Goal: Task Accomplishment & Management: Use online tool/utility

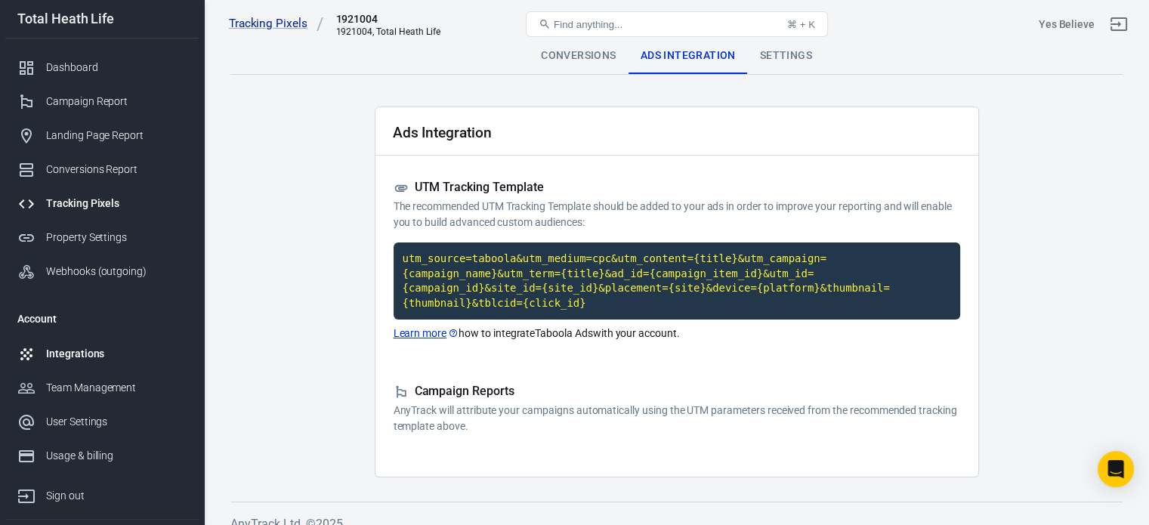
click at [79, 348] on div "Integrations" at bounding box center [116, 354] width 141 height 16
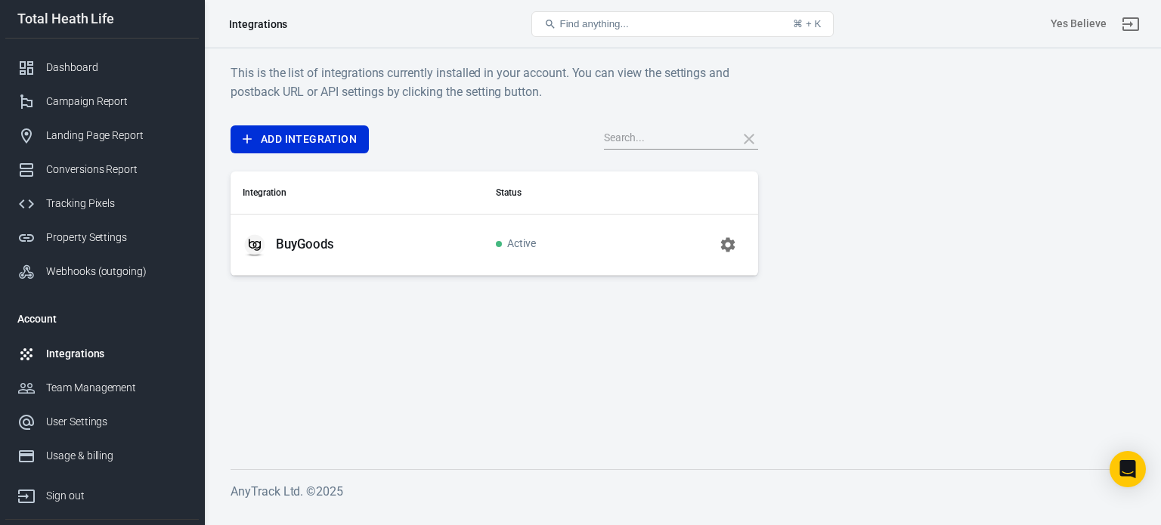
click at [719, 243] on icon "button" at bounding box center [728, 245] width 18 height 18
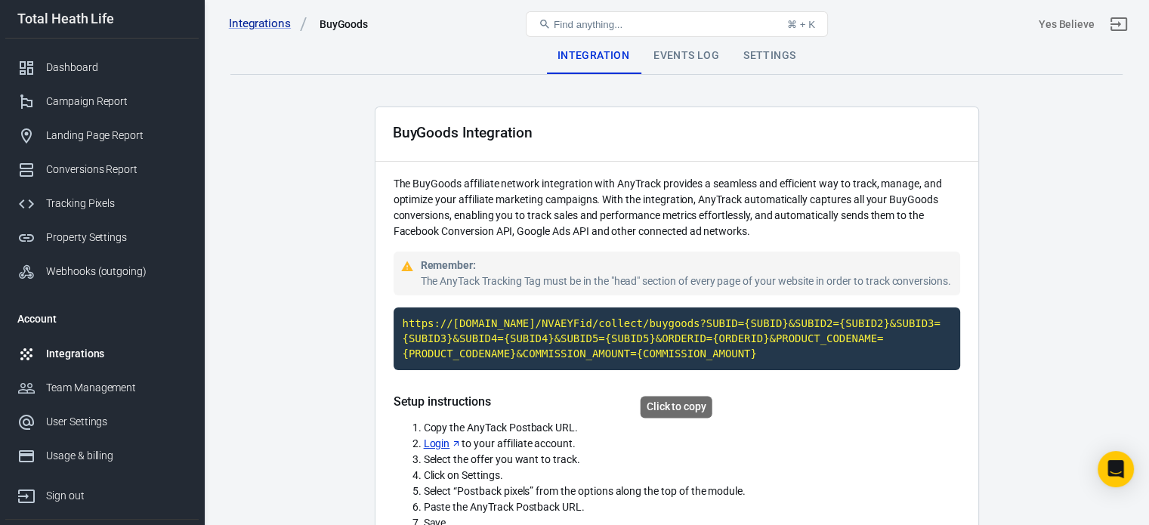
click at [656, 347] on code "https://[DOMAIN_NAME]/NVAEYFid/collect/buygoods?SUBID={SUBID}&SUBID2={SUBID2}&S…" at bounding box center [677, 339] width 567 height 63
click at [108, 169] on div "Conversions Report" at bounding box center [116, 170] width 141 height 16
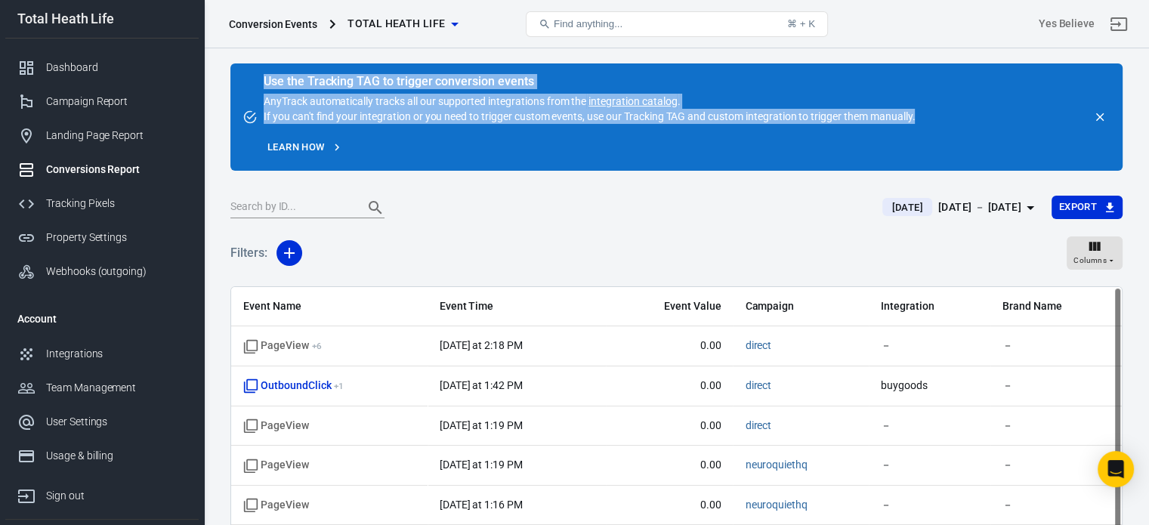
drag, startPoint x: 263, startPoint y: 79, endPoint x: 1094, endPoint y: 126, distance: 832.5
click at [967, 128] on div "Use the Tracking TAG to trigger conversion events AnyTrack automatically tracks…" at bounding box center [676, 116] width 892 height 107
click at [1097, 116] on icon "close" at bounding box center [1100, 117] width 14 height 14
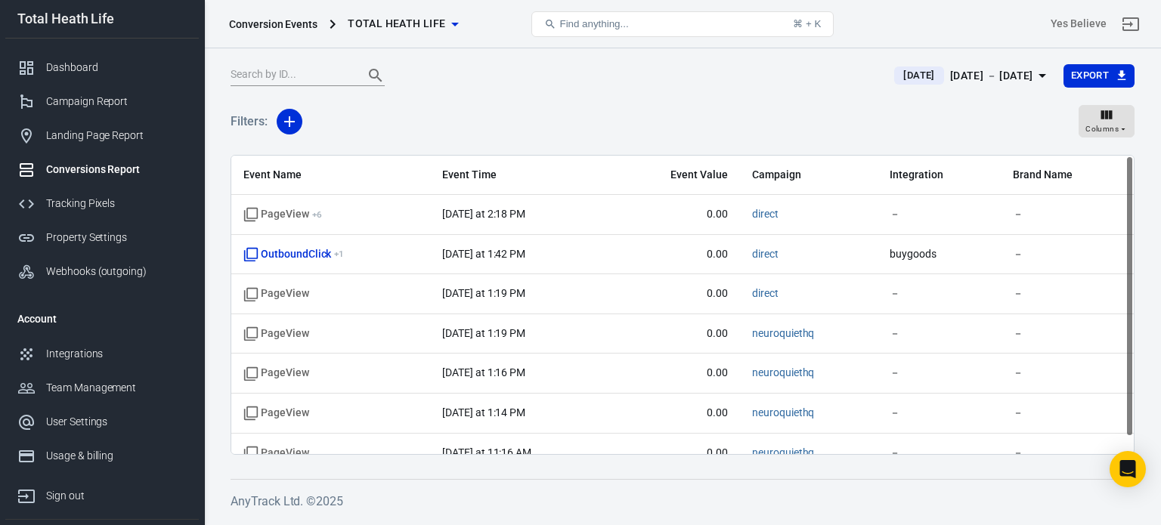
click at [485, 80] on div at bounding box center [552, 75] width 645 height 21
click at [71, 100] on div "Campaign Report" at bounding box center [116, 102] width 141 height 16
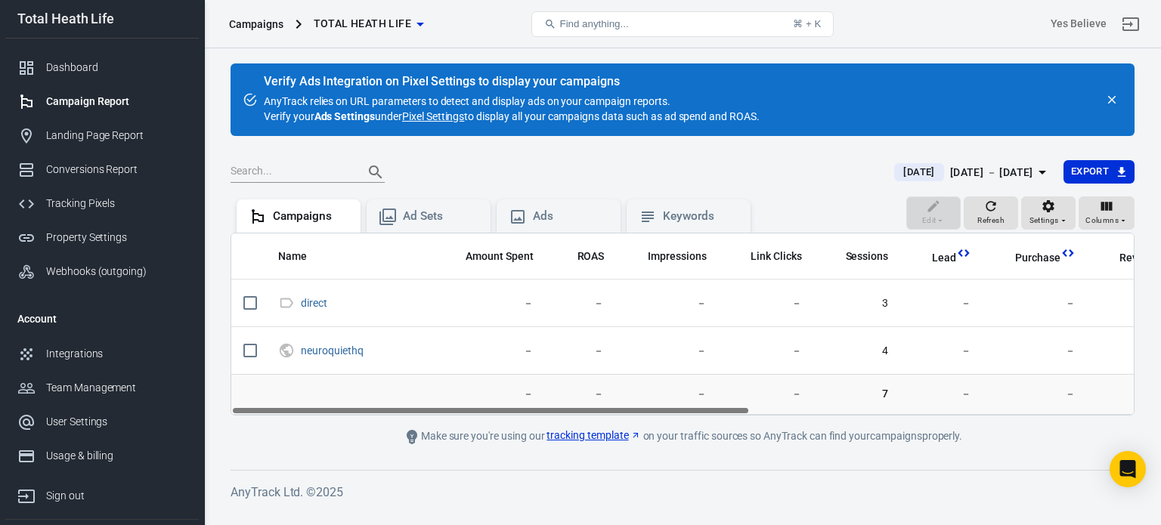
click at [1105, 100] on icon "close" at bounding box center [1112, 100] width 14 height 14
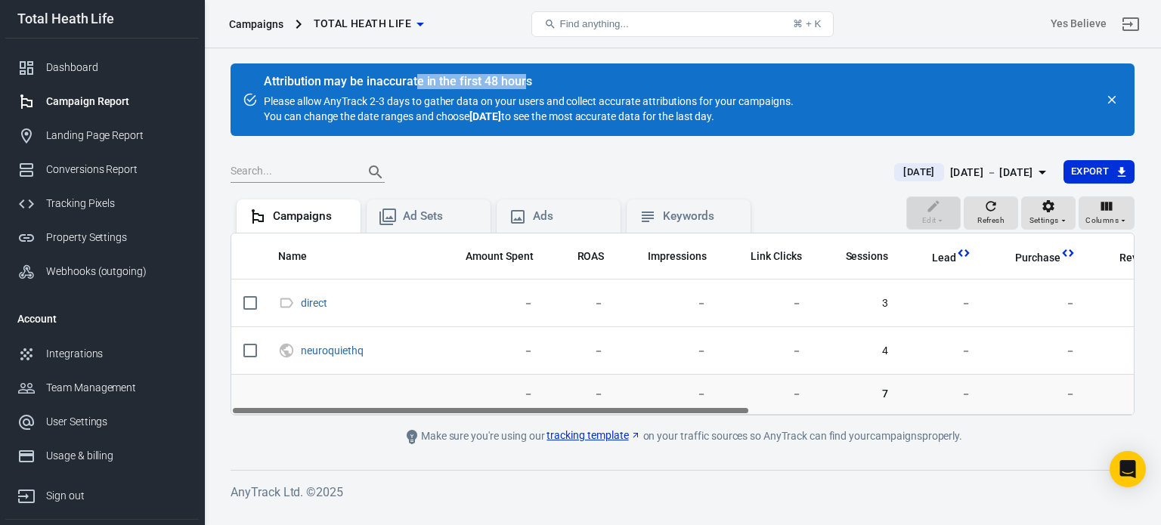
drag, startPoint x: 422, startPoint y: 81, endPoint x: 527, endPoint y: 77, distance: 105.1
click at [527, 77] on div "Attribution may be inaccurate in the first 48 hours" at bounding box center [528, 81] width 529 height 15
click at [486, 99] on div "Attribution may be inaccurate in the first 48 hours Please allow AnyTrack 2-3 d…" at bounding box center [528, 100] width 529 height 48
click at [1113, 94] on icon "close" at bounding box center [1112, 100] width 14 height 14
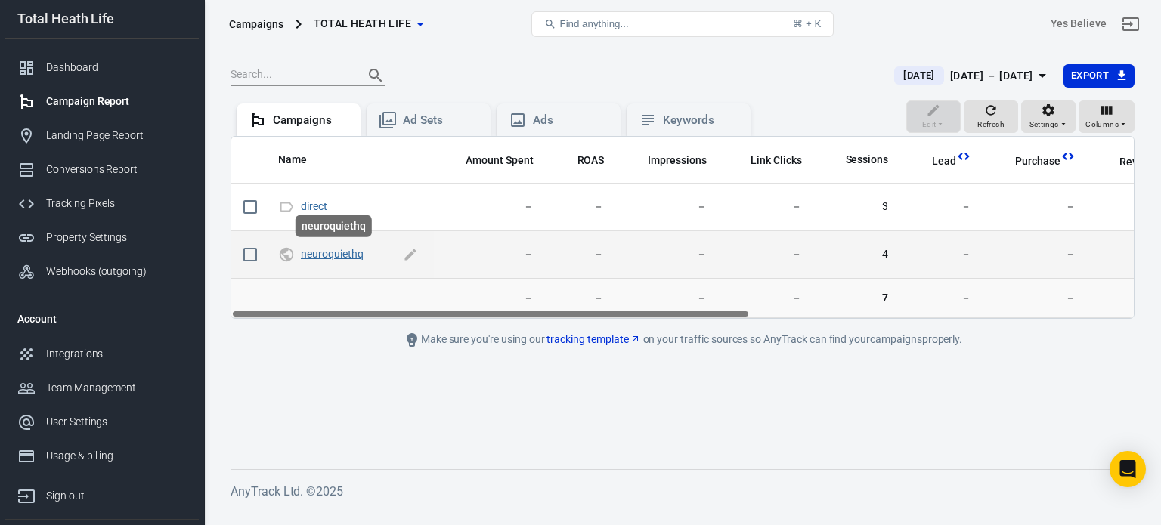
click at [353, 254] on link "neuroquiethq" at bounding box center [332, 254] width 63 height 12
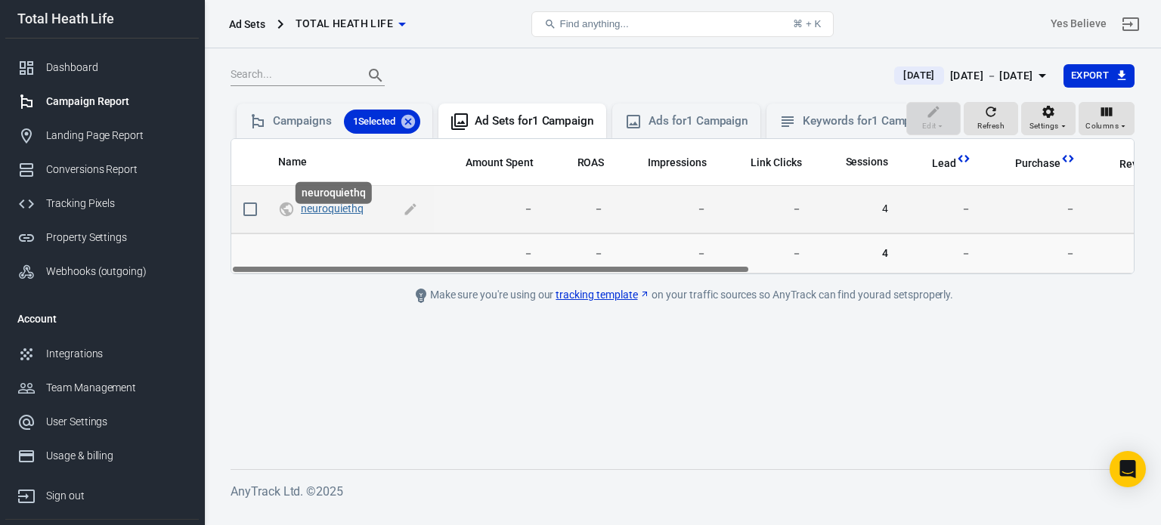
click at [347, 215] on link "neuroquiethq" at bounding box center [332, 208] width 63 height 12
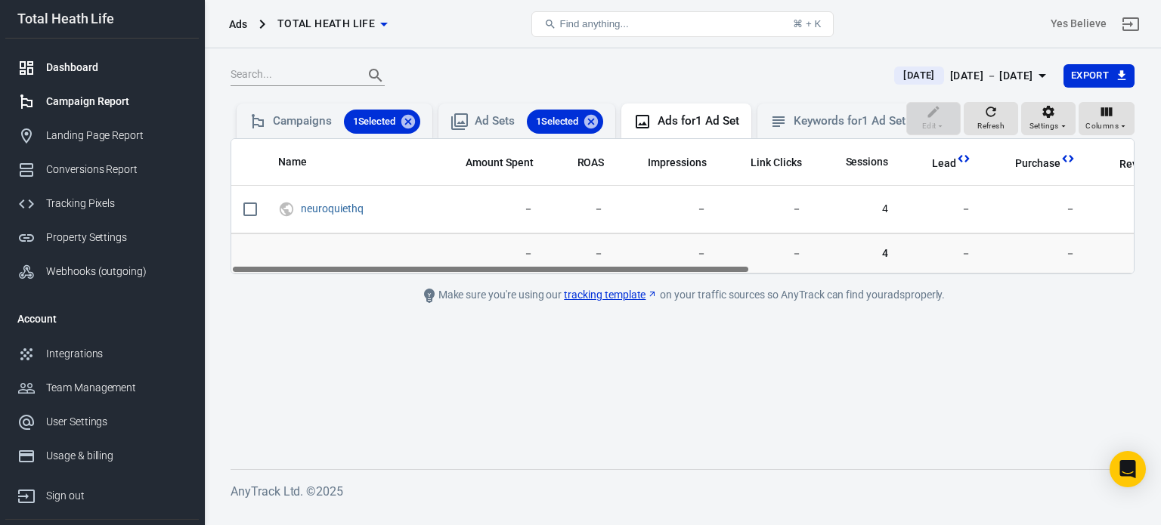
click at [74, 65] on div "Dashboard" at bounding box center [116, 68] width 141 height 16
